Goal: Register for event/course

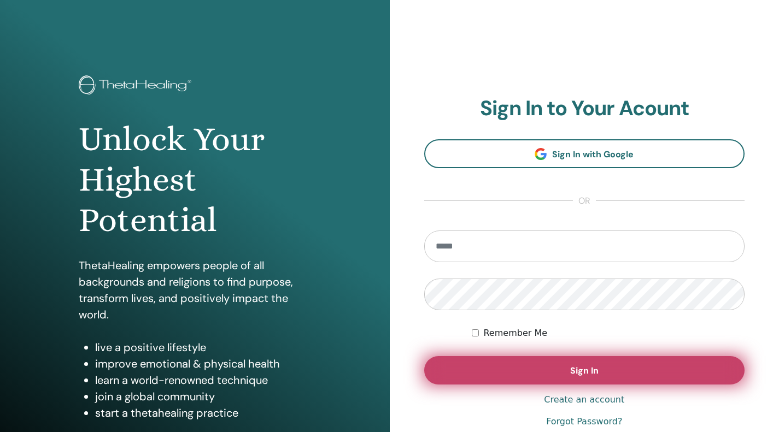
type input "**********"
click at [553, 370] on button "Sign In" at bounding box center [584, 370] width 321 height 28
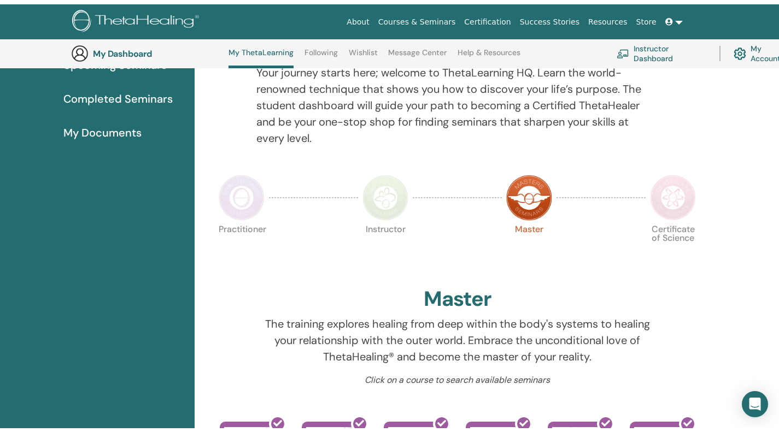
scroll to position [25, 0]
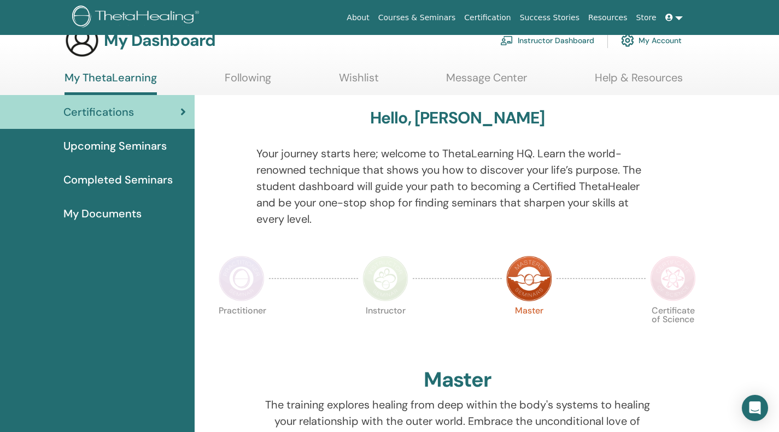
click at [137, 146] on span "Upcoming Seminars" at bounding box center [114, 146] width 103 height 16
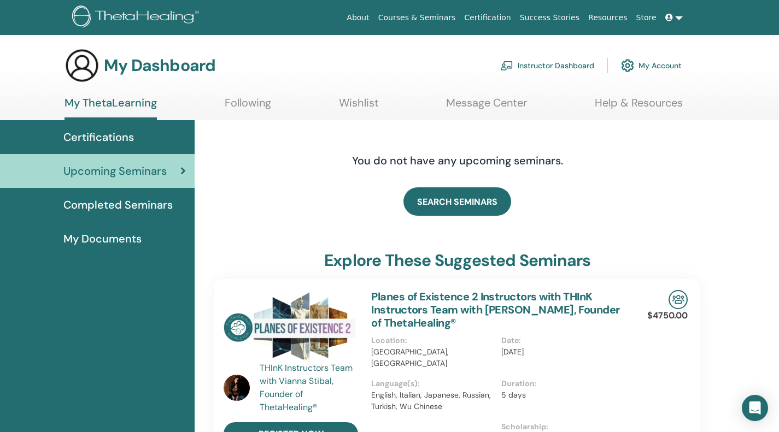
click at [438, 20] on link "Courses & Seminars" at bounding box center [417, 18] width 86 height 20
click at [432, 19] on link "Courses & Seminars" at bounding box center [417, 18] width 86 height 20
